Goal: Communication & Community: Share content

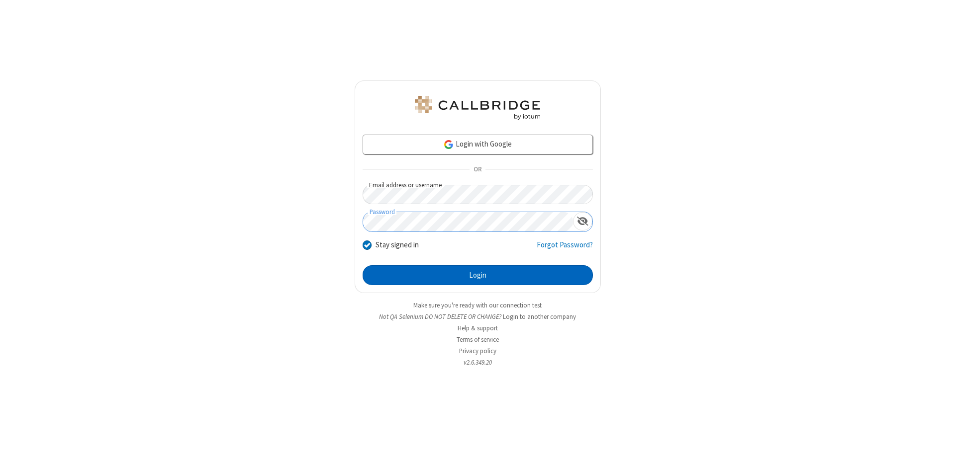
click at [477, 275] on button "Login" at bounding box center [477, 276] width 230 height 20
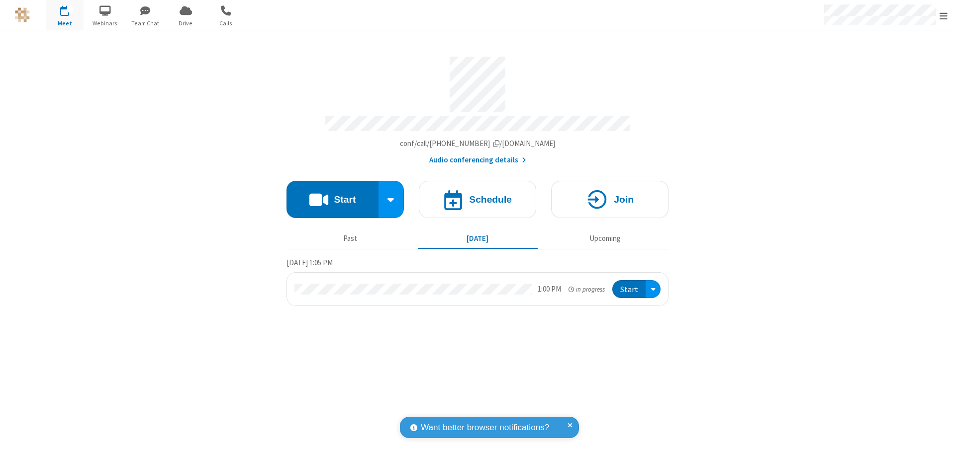
click at [332, 195] on button "Start" at bounding box center [332, 199] width 92 height 37
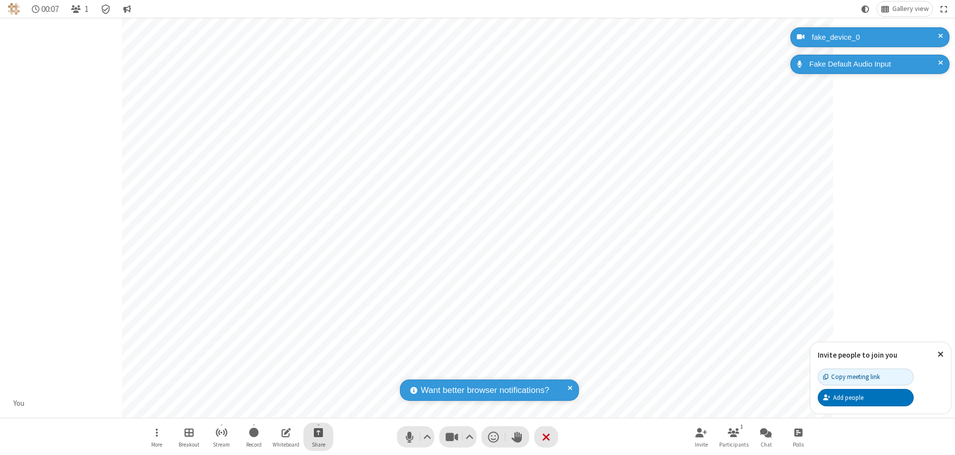
click at [318, 433] on span "Start sharing" at bounding box center [318, 433] width 9 height 12
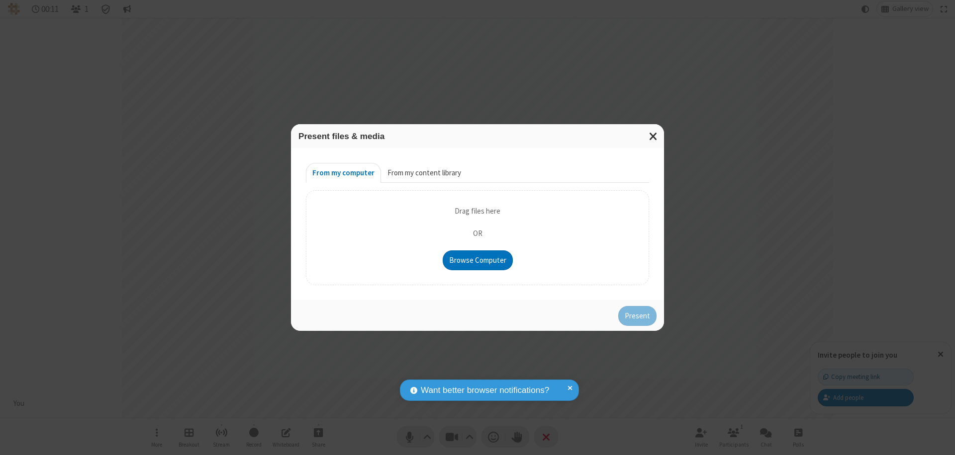
click at [423, 173] on button "From my content library" at bounding box center [424, 173] width 87 height 20
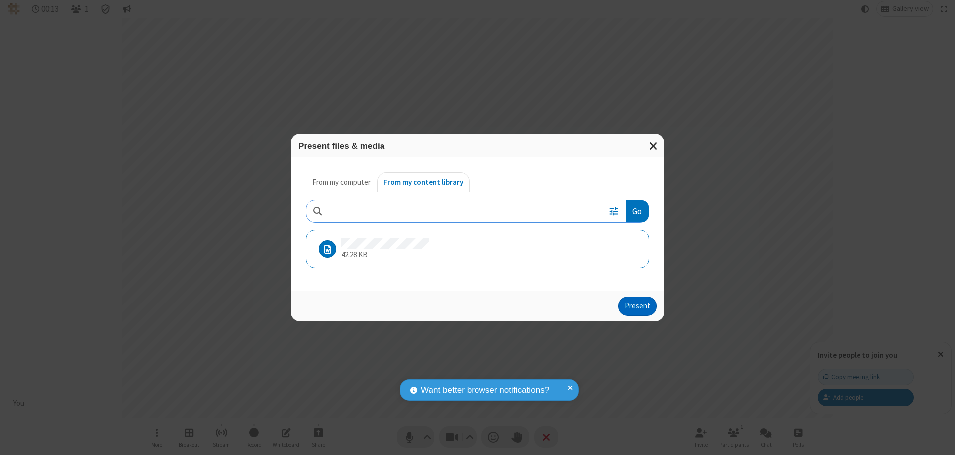
click at [638, 306] on button "Present" at bounding box center [637, 307] width 38 height 20
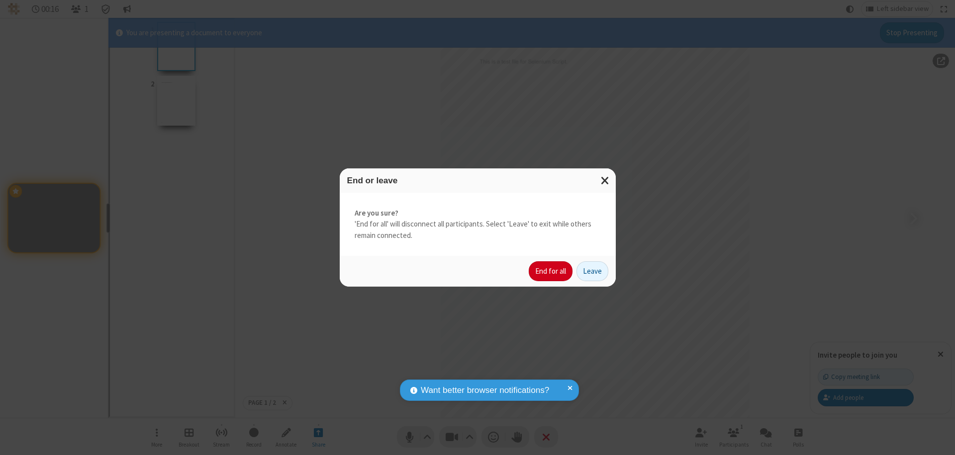
click at [551, 272] on button "End for all" at bounding box center [551, 272] width 44 height 20
